Goal: Find specific page/section: Find specific page/section

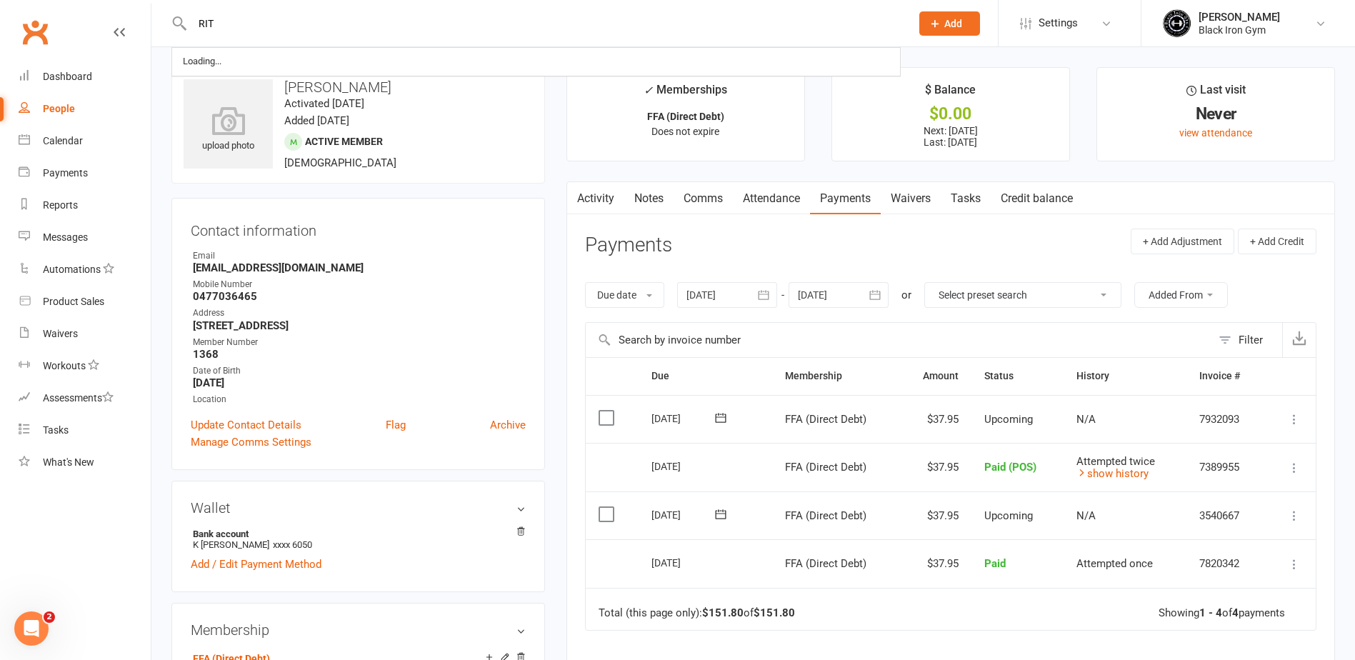
type input "RIT"
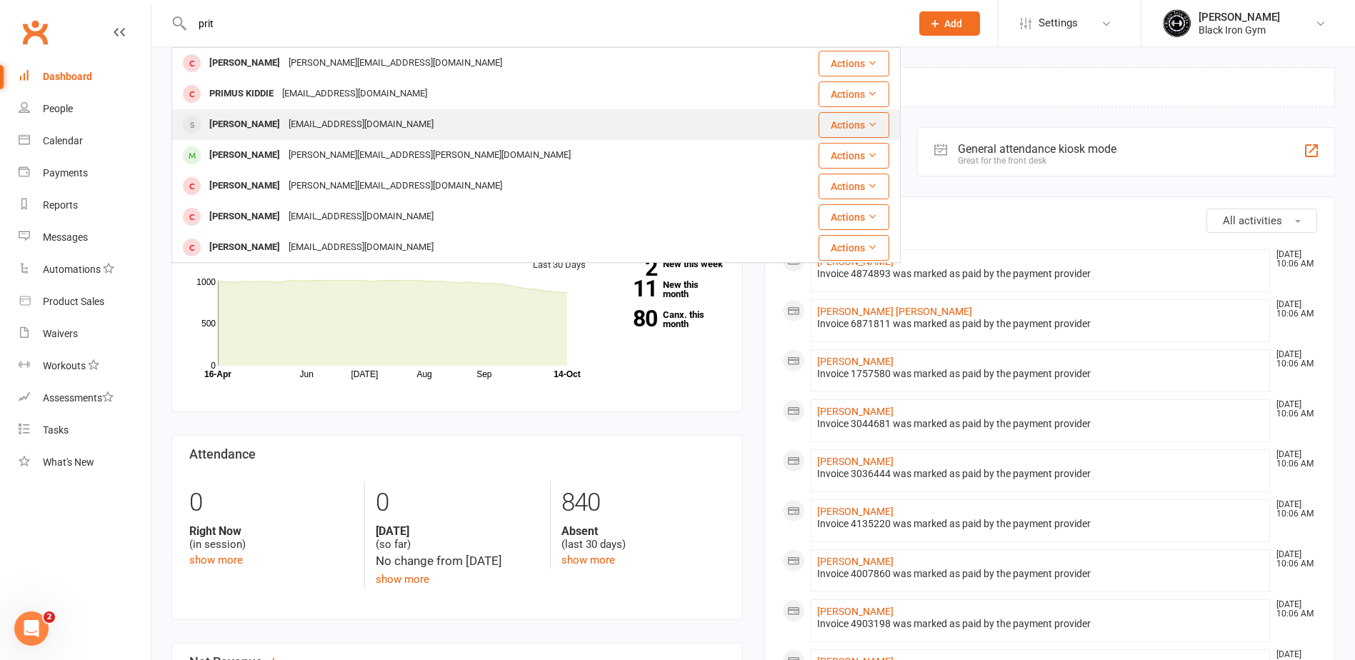
type input "prit"
click at [418, 122] on div "Pritpal Singh Preetjosan5911@gmail.com" at bounding box center [475, 124] width 605 height 29
